Goal: Task Accomplishment & Management: Manage account settings

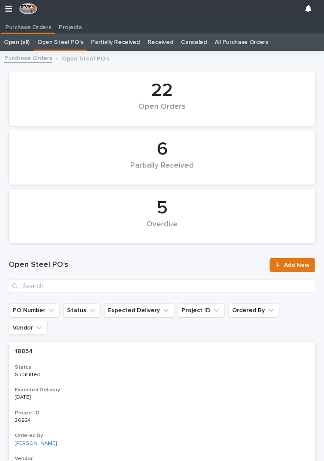
scroll to position [0, 4]
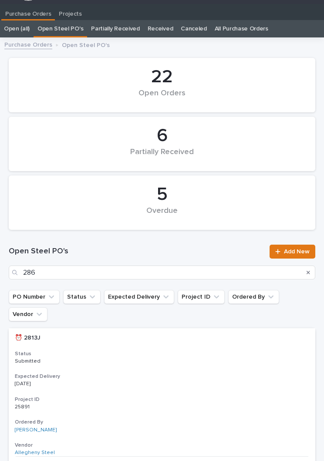
type input "2867"
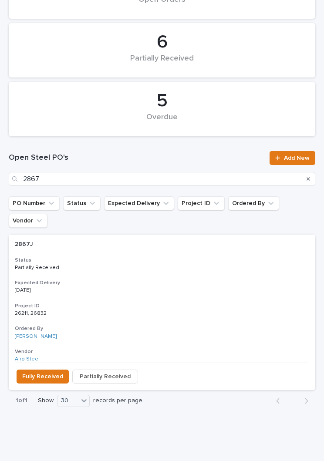
scroll to position [107, 0]
click at [165, 287] on p "[DATE]" at bounding box center [162, 290] width 294 height 6
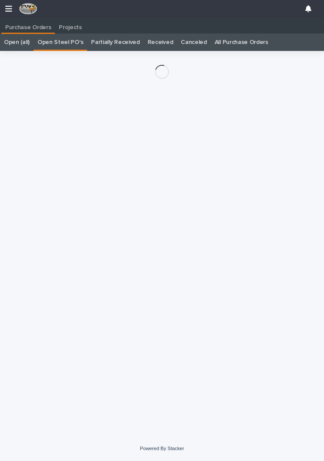
scroll to position [13, 0]
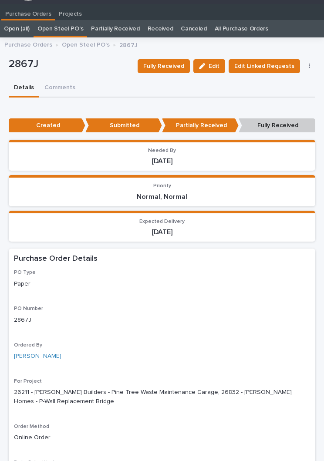
click at [157, 71] on button "Fully Received" at bounding box center [163, 66] width 52 height 14
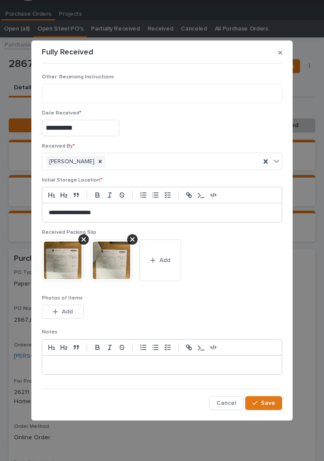
click at [169, 259] on span "Add" at bounding box center [164, 260] width 11 height 8
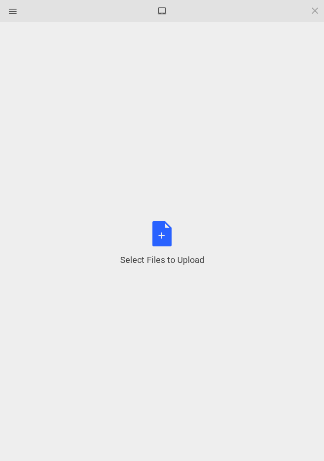
click at [165, 233] on div "Select Files to Upload or Drag and Drop, Copy and Paste Files" at bounding box center [162, 243] width 84 height 45
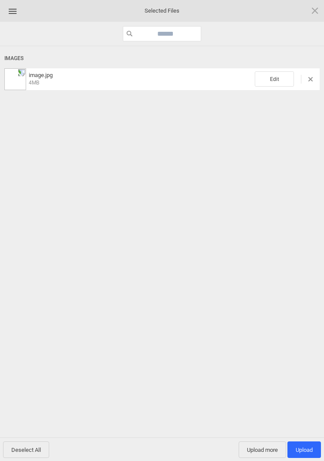
click at [283, 78] on span "Edit" at bounding box center [273, 78] width 39 height 15
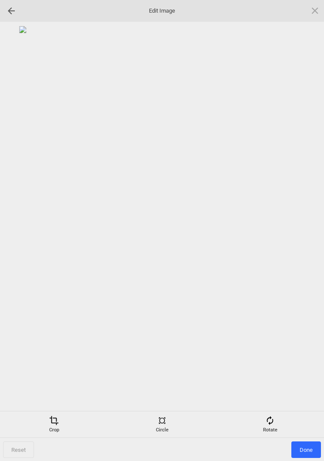
click at [272, 419] on span at bounding box center [270, 420] width 10 height 10
click at [318, 220] on div at bounding box center [161, 216] width 315 height 380
click at [313, 222] on div at bounding box center [304, 231] width 22 height 22
click at [317, 225] on div at bounding box center [161, 216] width 315 height 380
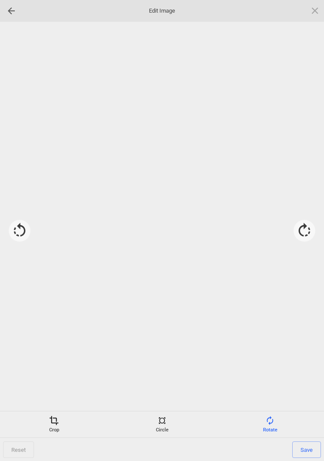
click at [307, 226] on div at bounding box center [304, 231] width 22 height 22
click at [304, 228] on div at bounding box center [304, 231] width 22 height 22
click at [305, 228] on div at bounding box center [304, 231] width 22 height 22
click at [318, 450] on span "Save" at bounding box center [306, 449] width 29 height 17
click at [305, 448] on span "Done" at bounding box center [306, 449] width 30 height 17
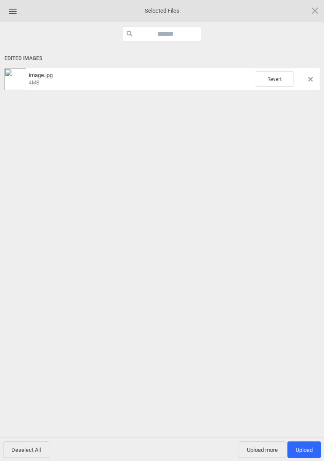
click at [305, 442] on span "Upload 1" at bounding box center [303, 449] width 33 height 17
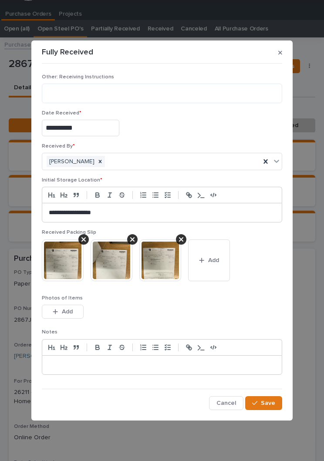
click at [265, 406] on span "Save" at bounding box center [267, 403] width 14 height 8
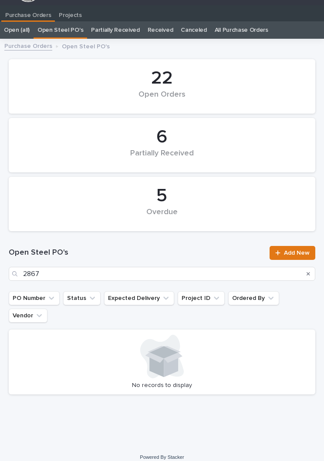
scroll to position [13, 0]
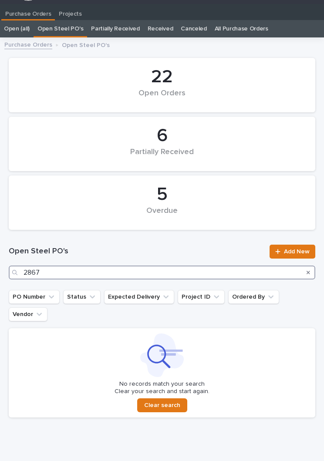
click at [133, 268] on input "2867" at bounding box center [162, 272] width 306 height 14
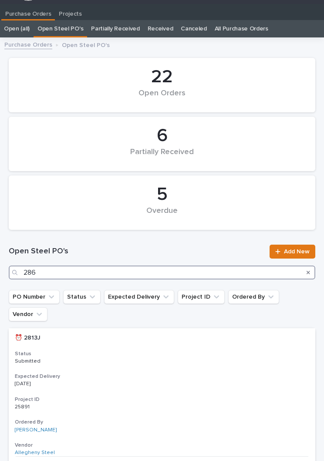
type input "2869"
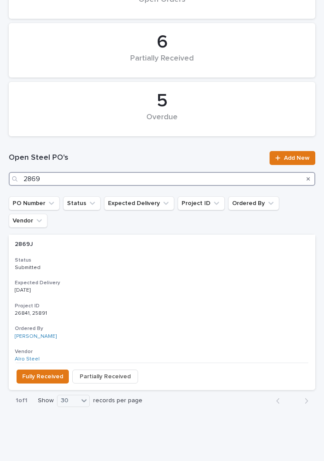
scroll to position [107, 0]
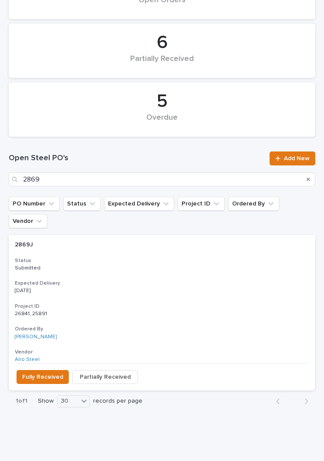
click at [154, 280] on h3 "Expected Delivery" at bounding box center [162, 283] width 294 height 7
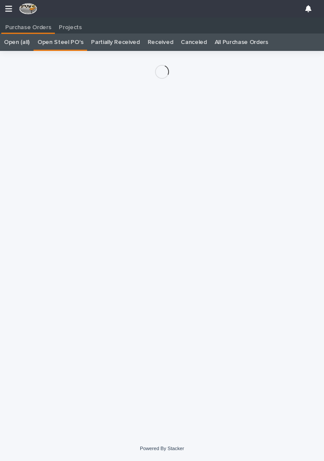
scroll to position [13, 0]
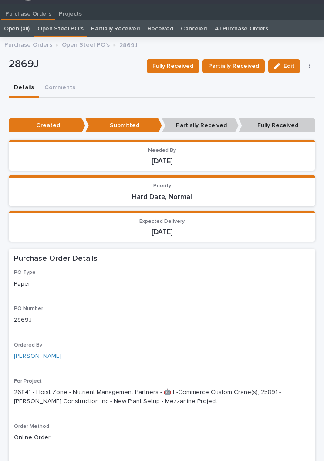
click at [235, 63] on span "Partially Received" at bounding box center [233, 66] width 51 height 10
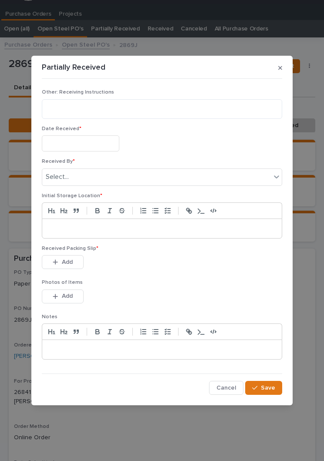
click at [90, 136] on input "text" at bounding box center [80, 143] width 77 height 16
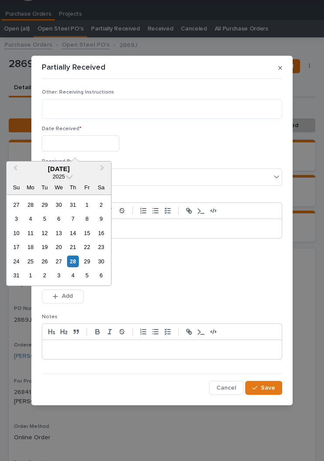
click at [76, 264] on div "28" at bounding box center [73, 261] width 12 height 12
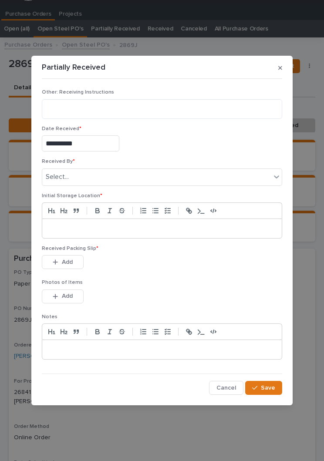
type input "**********"
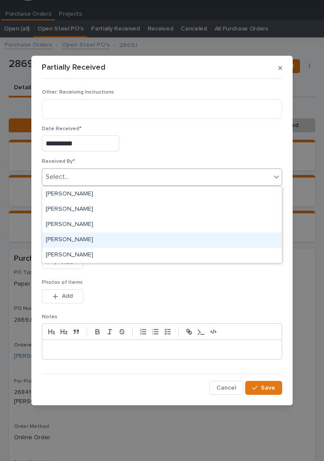
click at [103, 246] on div "[PERSON_NAME]" at bounding box center [161, 239] width 239 height 15
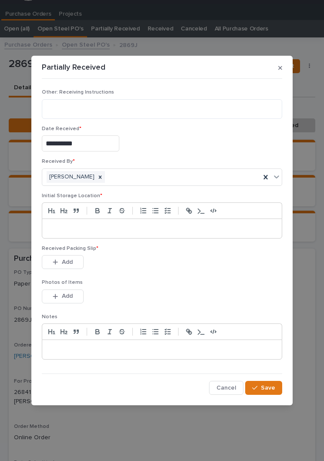
click at [170, 226] on p at bounding box center [162, 228] width 226 height 9
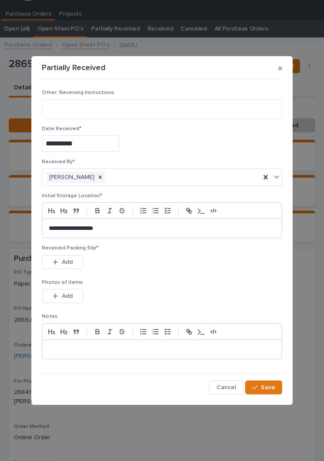
click at [174, 266] on div "This file cannot be opened Download File Add" at bounding box center [162, 263] width 240 height 17
click at [72, 252] on div "Received Packing Slip * This file cannot be opened Download File Add" at bounding box center [162, 262] width 240 height 34
click at [75, 257] on button "Add" at bounding box center [63, 262] width 42 height 14
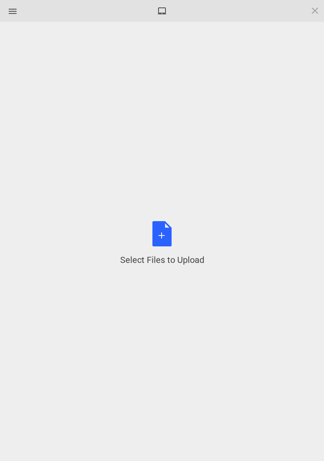
click at [163, 237] on div "Select Files to Upload or Drag and Drop, Copy and Paste Files" at bounding box center [162, 243] width 84 height 45
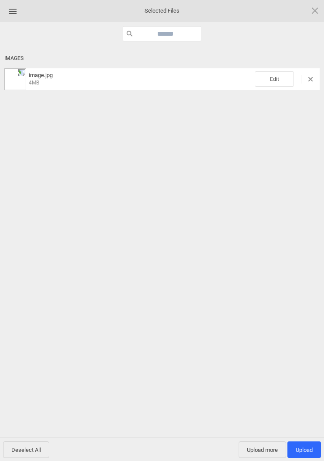
click at [281, 76] on span "Edit" at bounding box center [273, 78] width 39 height 15
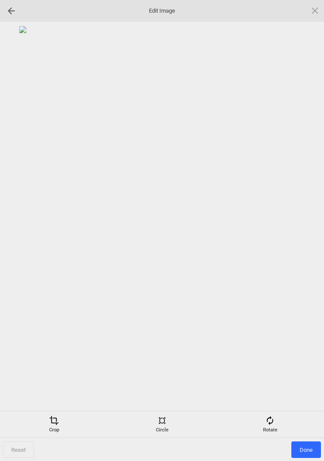
click at [268, 418] on span at bounding box center [270, 420] width 10 height 10
click at [304, 224] on div at bounding box center [304, 231] width 22 height 22
click at [301, 226] on div at bounding box center [304, 231] width 22 height 22
click at [307, 226] on div at bounding box center [304, 231] width 22 height 22
click at [304, 227] on div at bounding box center [304, 231] width 22 height 22
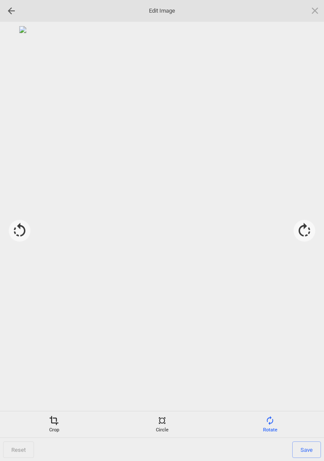
click at [305, 449] on span "Save" at bounding box center [306, 449] width 29 height 17
click at [307, 451] on span "Done" at bounding box center [306, 449] width 30 height 17
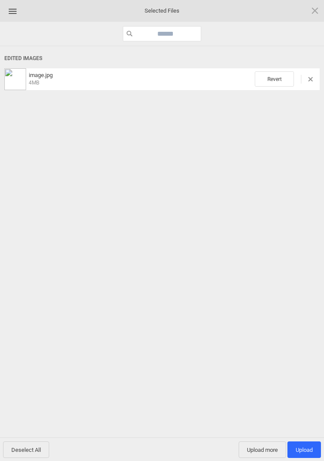
click at [259, 451] on span "Upload more" at bounding box center [261, 449] width 47 height 17
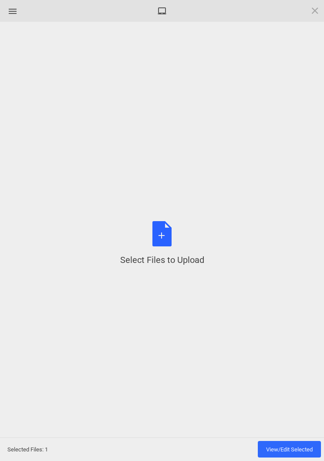
click at [167, 240] on div "Select Files to Upload or Drag and Drop, Copy and Paste Files" at bounding box center [162, 243] width 84 height 45
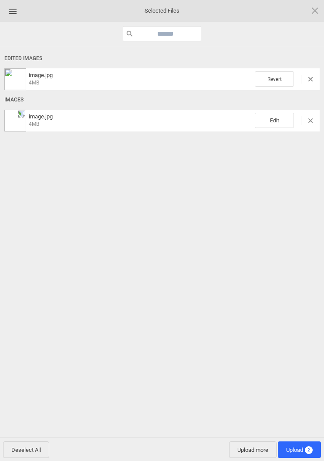
click at [280, 117] on span "Edit" at bounding box center [273, 120] width 39 height 15
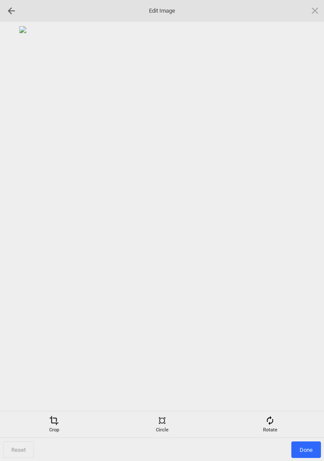
click at [265, 432] on div "Rotate" at bounding box center [269, 423] width 103 height 17
click at [303, 228] on div at bounding box center [304, 231] width 22 height 22
click at [307, 232] on div at bounding box center [304, 231] width 22 height 22
click at [304, 238] on div at bounding box center [304, 231] width 22 height 22
click at [306, 233] on div at bounding box center [304, 231] width 22 height 22
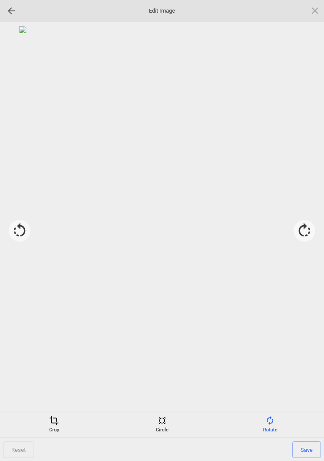
click at [308, 448] on span "Save" at bounding box center [306, 449] width 29 height 17
click at [304, 450] on span "Done" at bounding box center [306, 449] width 30 height 17
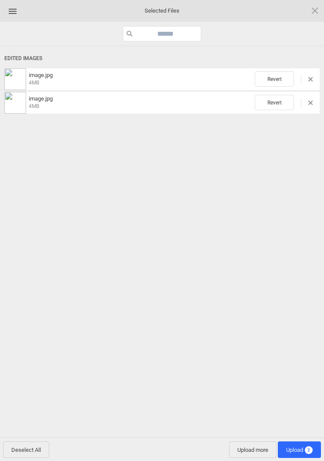
click at [304, 446] on span "Upload 2" at bounding box center [299, 449] width 27 height 7
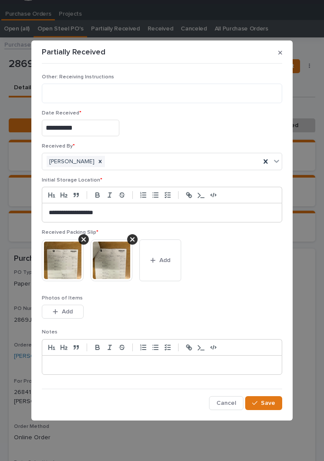
click at [267, 400] on span "Save" at bounding box center [267, 403] width 14 height 8
